Goal: Navigation & Orientation: Find specific page/section

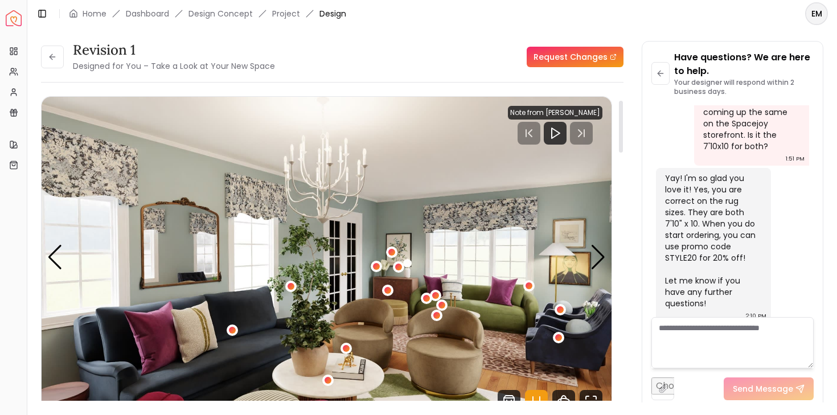
scroll to position [87, 0]
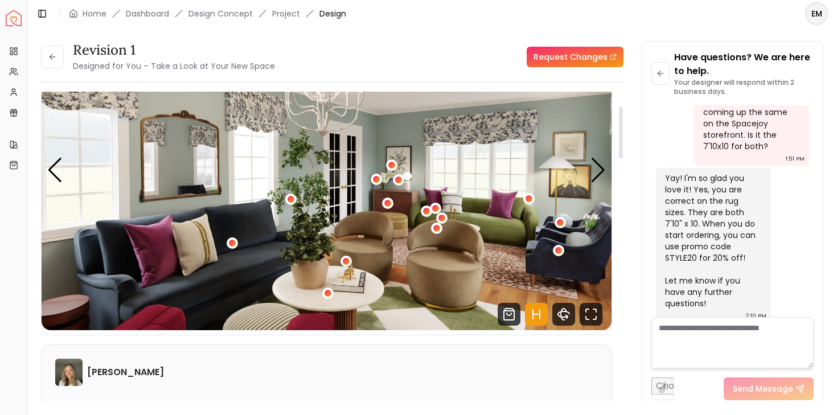
click at [606, 175] on img "1 / 6" at bounding box center [327, 170] width 570 height 320
click at [590, 162] on div "Next slide" at bounding box center [597, 170] width 15 height 25
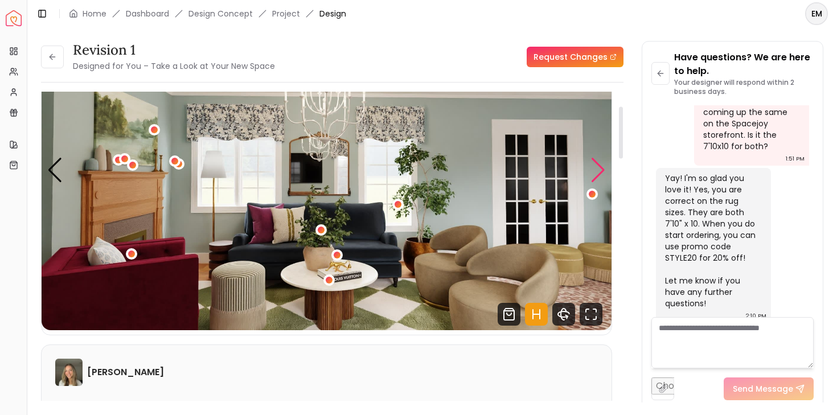
click at [590, 162] on div "Next slide" at bounding box center [597, 170] width 15 height 25
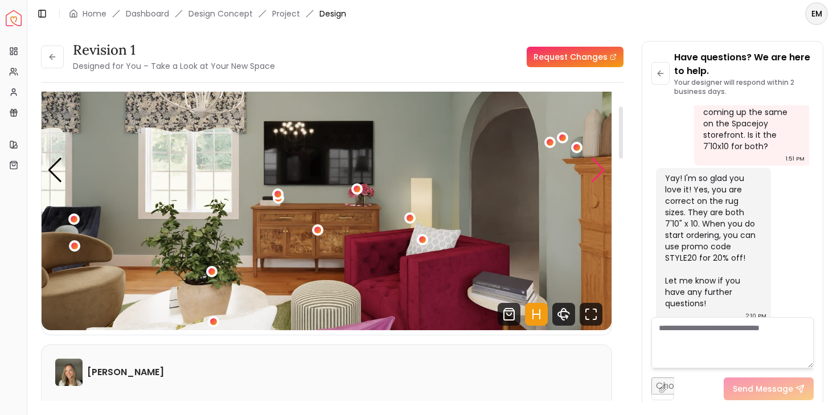
click at [590, 162] on div "Next slide" at bounding box center [597, 170] width 15 height 25
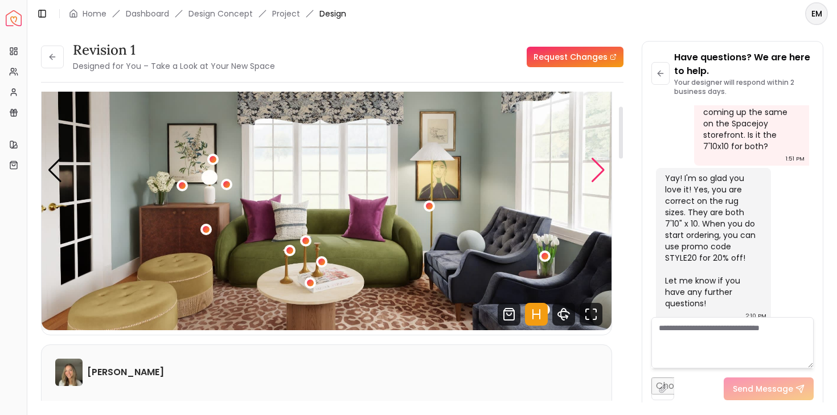
click at [590, 162] on div "Next slide" at bounding box center [597, 170] width 15 height 25
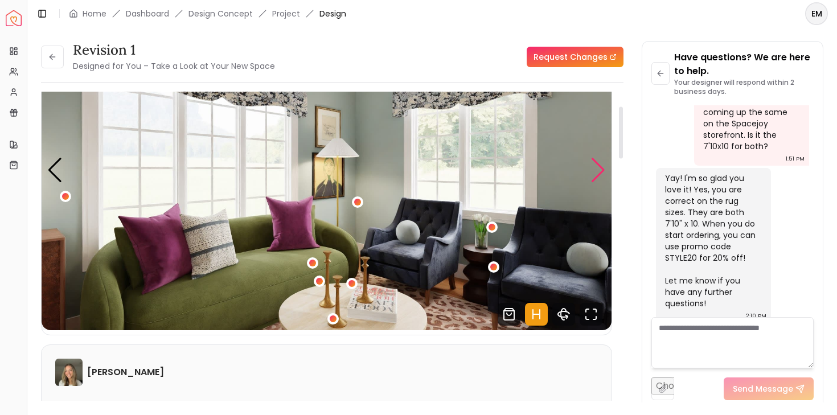
click at [590, 162] on div "Next slide" at bounding box center [597, 170] width 15 height 25
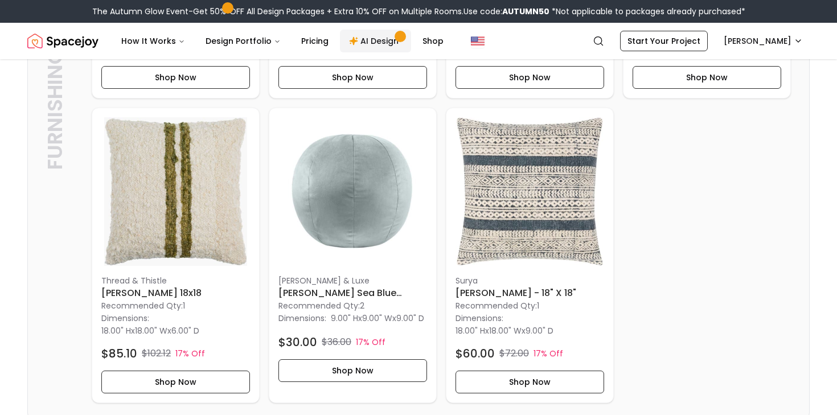
scroll to position [4050, 0]
